Goal: Register for event/course

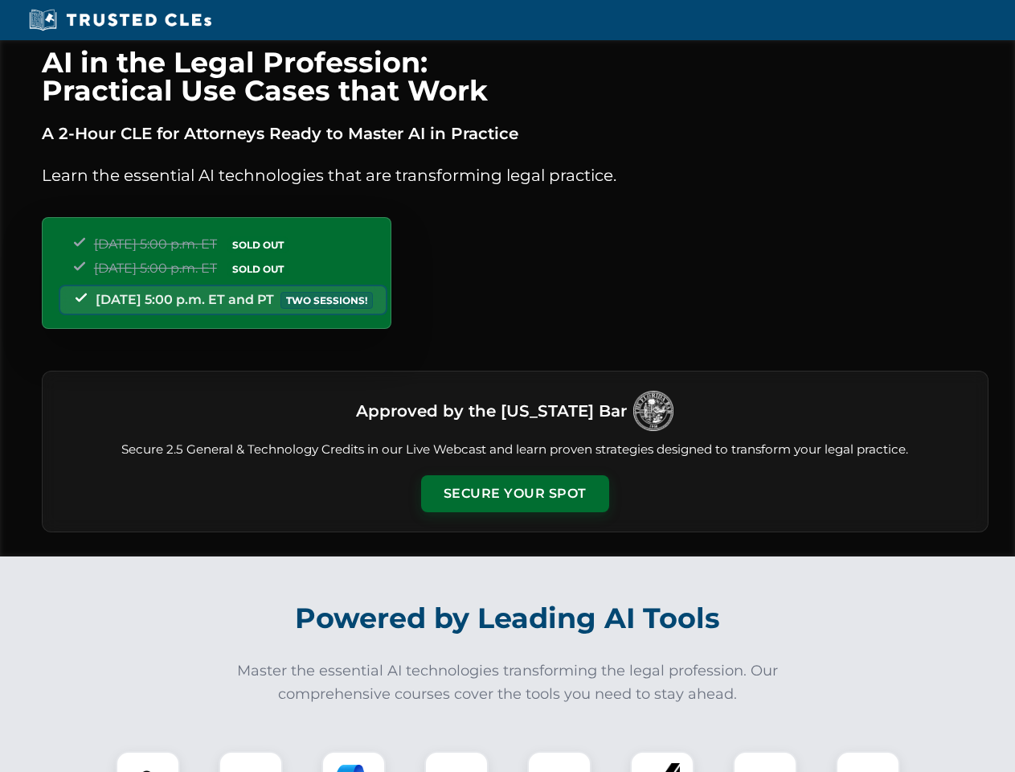
click at [515, 494] on button "Secure Your Spot" at bounding box center [515, 493] width 188 height 37
click at [148, 761] on img at bounding box center [148, 783] width 47 height 47
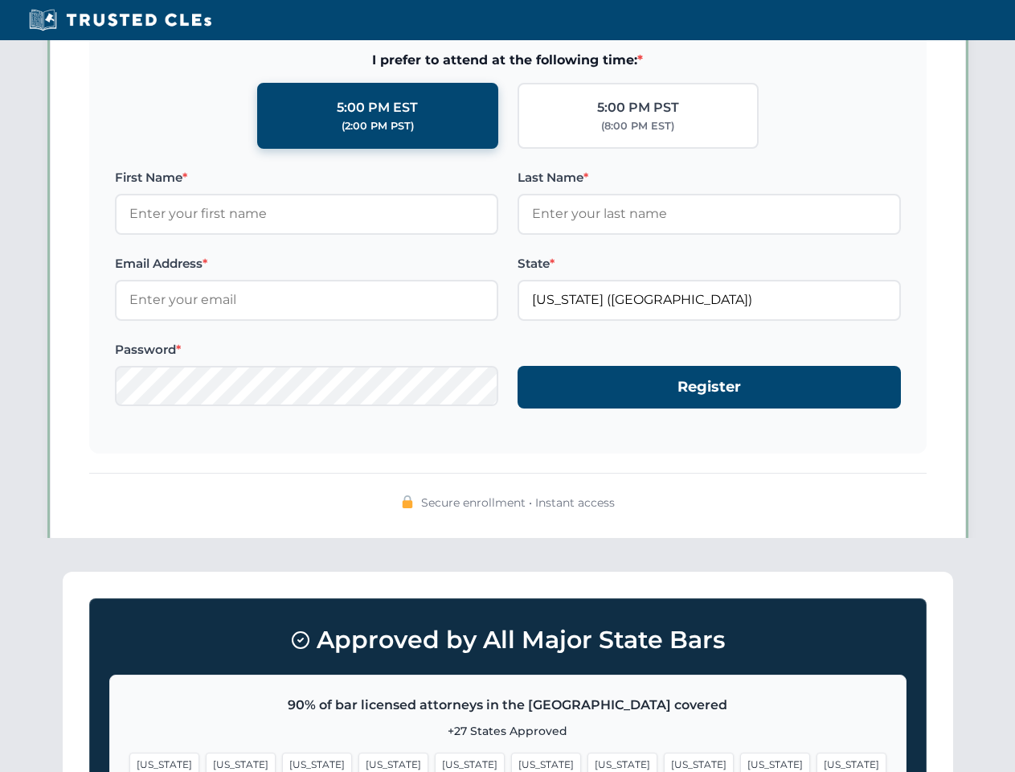
click at [588, 761] on span "[US_STATE]" at bounding box center [623, 764] width 70 height 23
click at [740, 761] on span "[US_STATE]" at bounding box center [775, 764] width 70 height 23
